Goal: Transaction & Acquisition: Purchase product/service

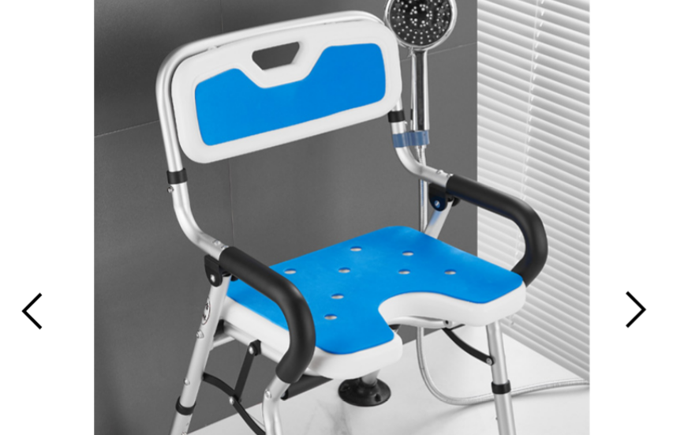
click at [171, 117] on div at bounding box center [337, 283] width 332 height 332
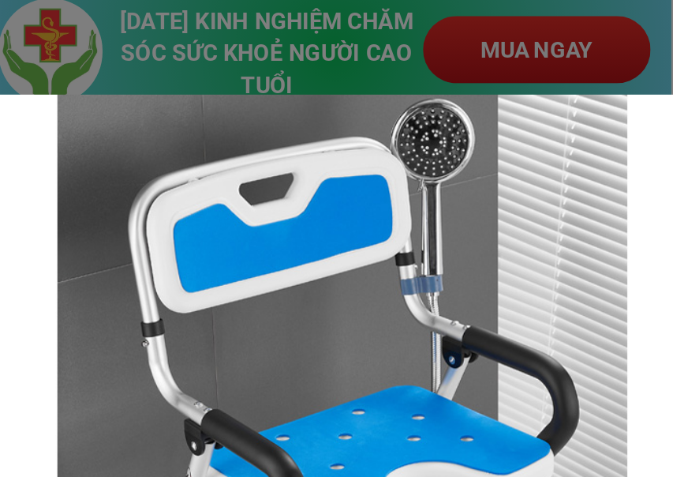
click at [256, 19] on div at bounding box center [336, 238] width 673 height 477
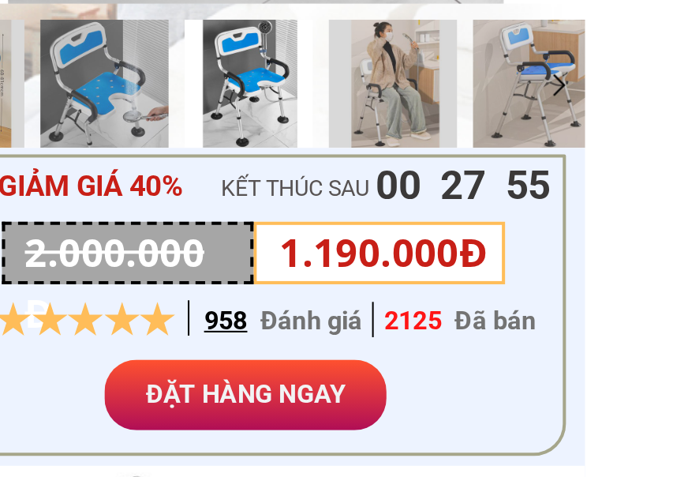
scroll to position [204, 0]
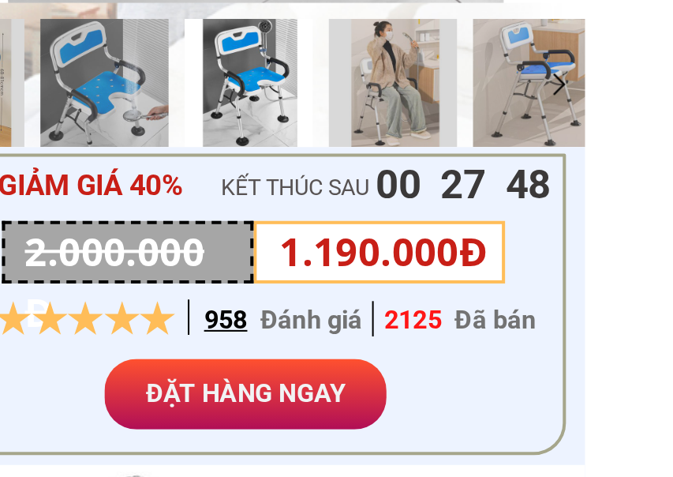
click at [266, 418] on p "ĐẶT HÀNG NGAY" at bounding box center [335, 435] width 139 height 35
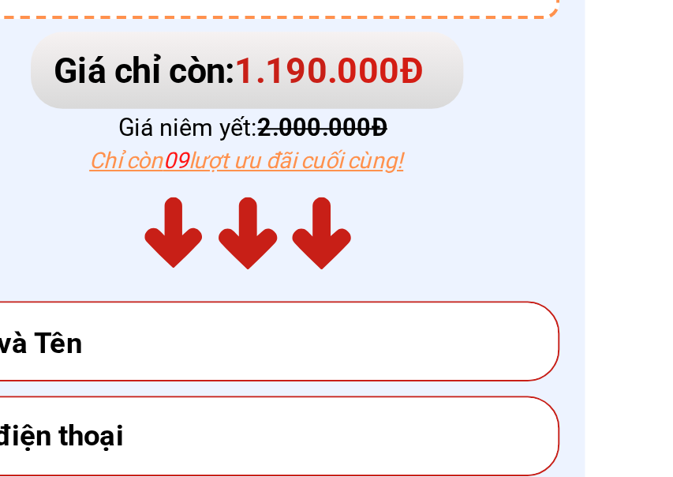
scroll to position [6593, 0]
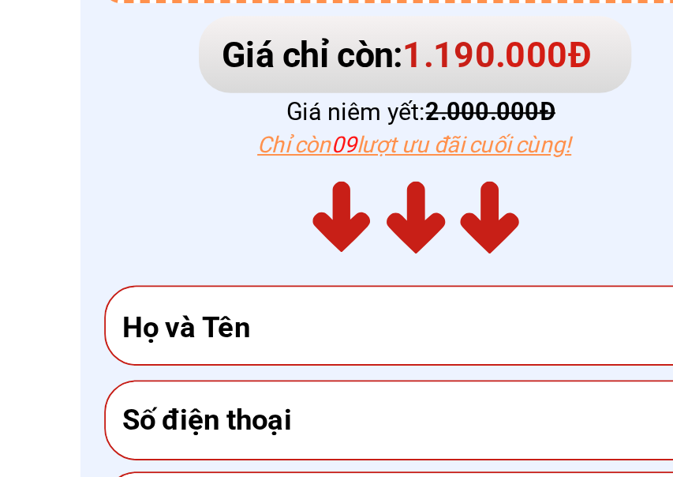
click at [188, 384] on input "text" at bounding box center [337, 403] width 298 height 38
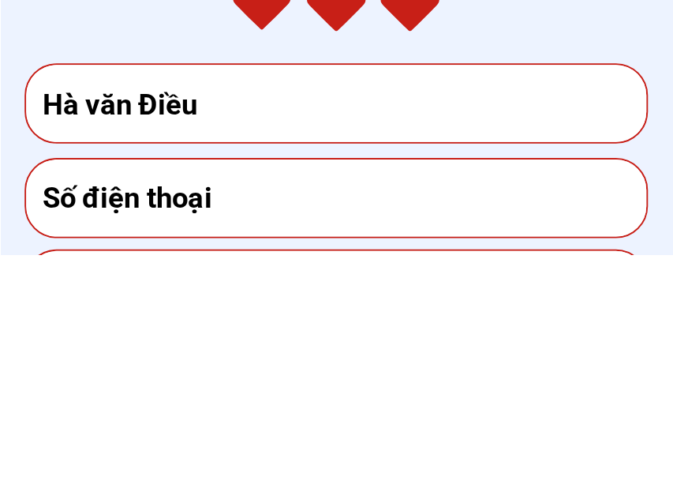
type input "Hà văn Điều"
click at [188, 430] on input "tel" at bounding box center [337, 449] width 298 height 38
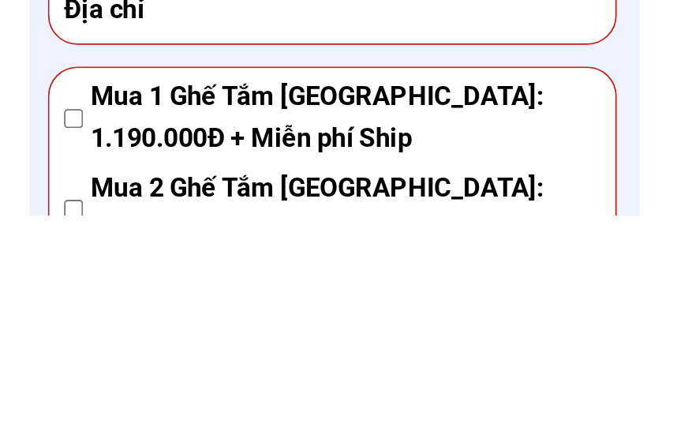
scroll to position [6757, 0]
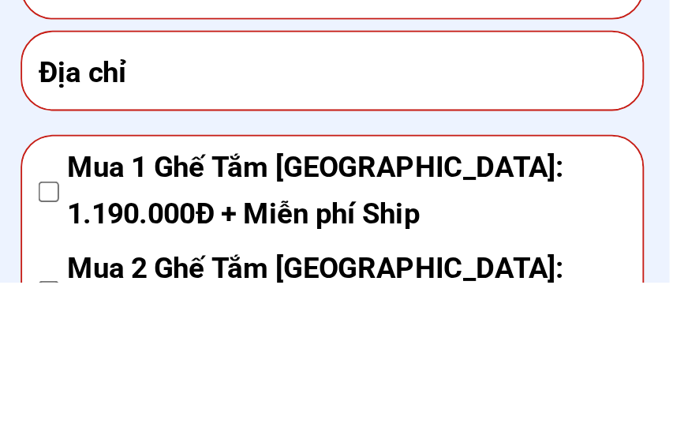
type input "0965986741"
click at [188, 312] on input "text" at bounding box center [337, 331] width 298 height 38
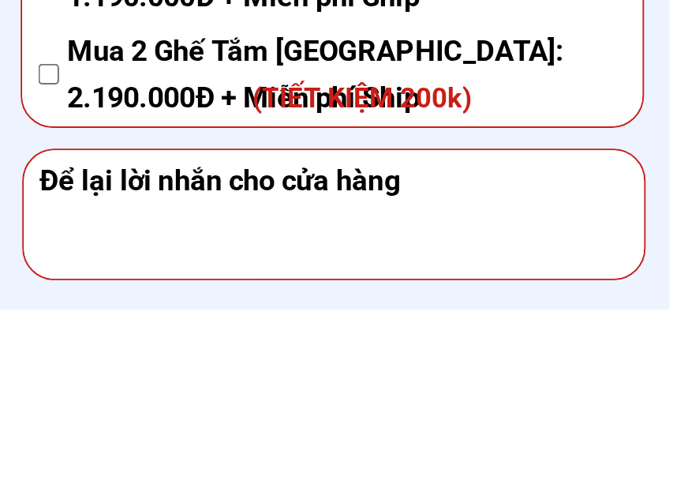
scroll to position [6836, 0]
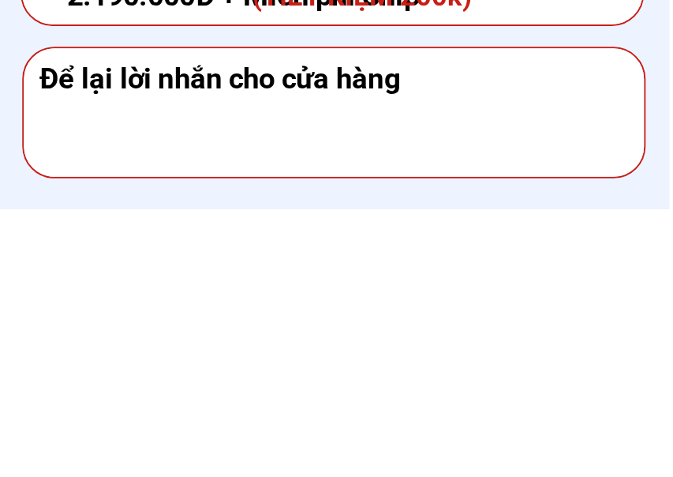
type input "Sảnh ab chung cư IMPERIA 203 [PERSON_NAME] huy tưởng"
click at [209, 398] on textarea at bounding box center [338, 429] width 298 height 63
click at [189, 398] on textarea at bounding box center [338, 429] width 298 height 63
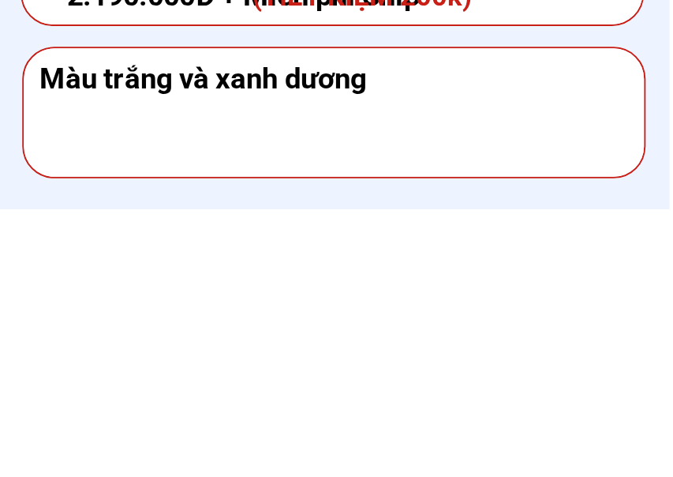
click at [189, 398] on textarea "Màu trắng và xanh dương" at bounding box center [338, 429] width 298 height 63
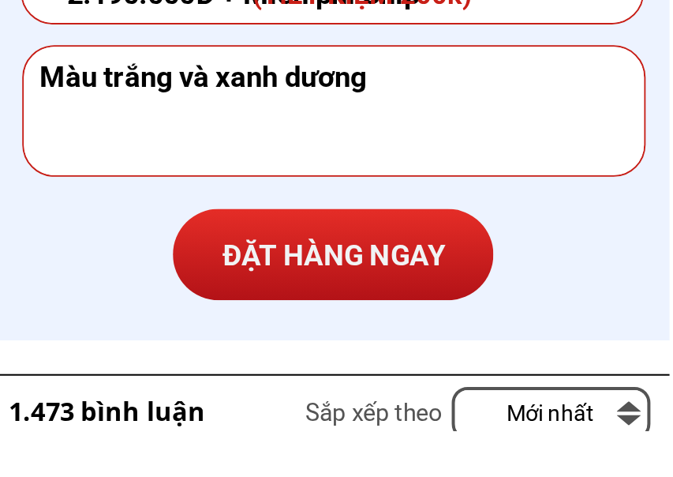
scroll to position [6945, 0]
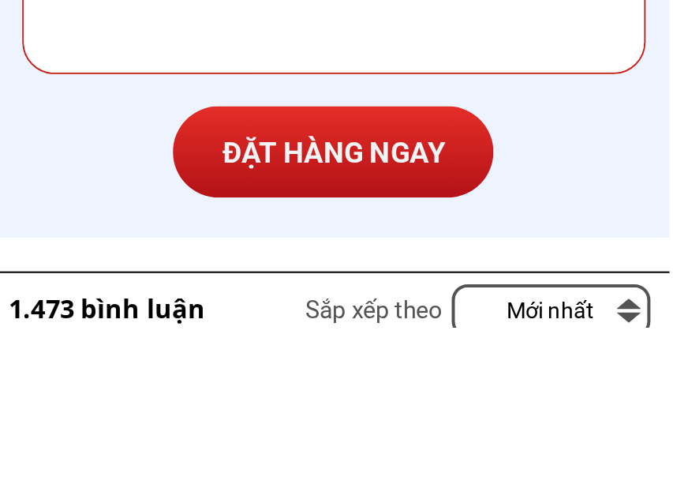
type textarea "Màu trắng và xanh dương"
click at [258, 368] on p "ĐẶT HÀNG NGAY" at bounding box center [337, 391] width 158 height 46
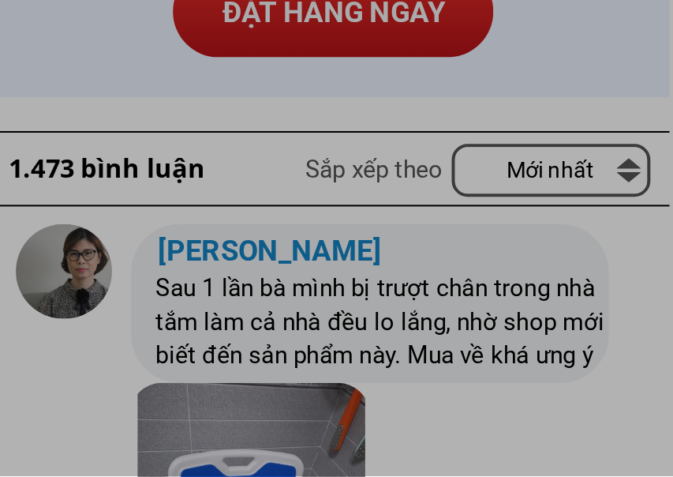
scroll to position [7088, 0]
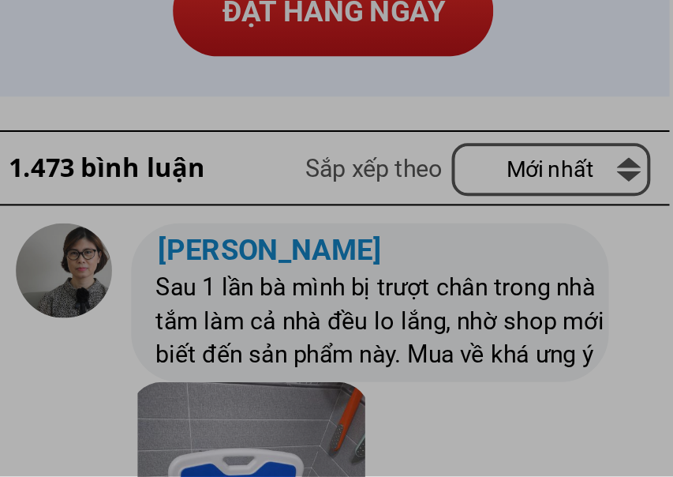
click at [77, 147] on div "Alert Cảm ơn quý khách đã đặt hàng!! Hệ thống CSKH sẽ liên hệ để xác nhận đơn t…" at bounding box center [336, 238] width 673 height 477
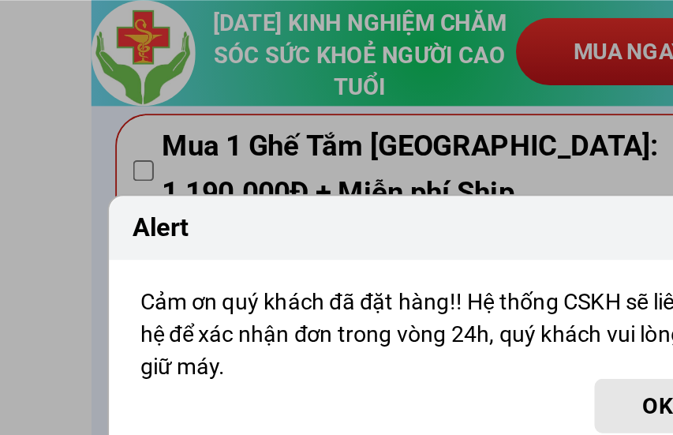
scroll to position [7054, 0]
